Goal: Navigation & Orientation: Find specific page/section

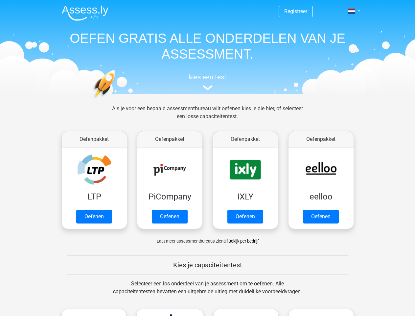
click at [353, 11] on span at bounding box center [352, 11] width 7 height 5
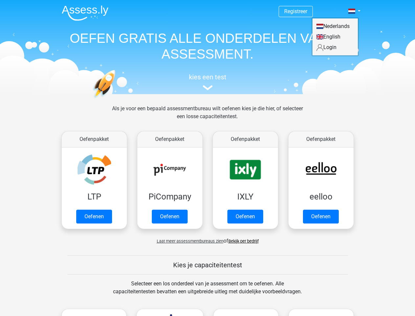
click at [188, 241] on span "Laat meer assessmentbureaus zien" at bounding box center [190, 241] width 67 height 5
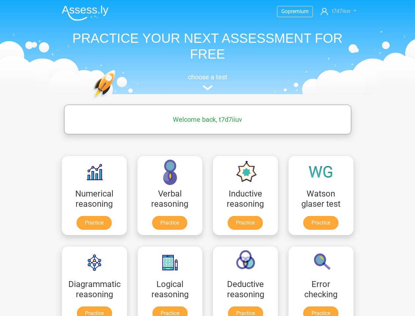
click at [339, 11] on span "t7d7iiuv" at bounding box center [341, 11] width 19 height 6
